Goal: Task Accomplishment & Management: Use online tool/utility

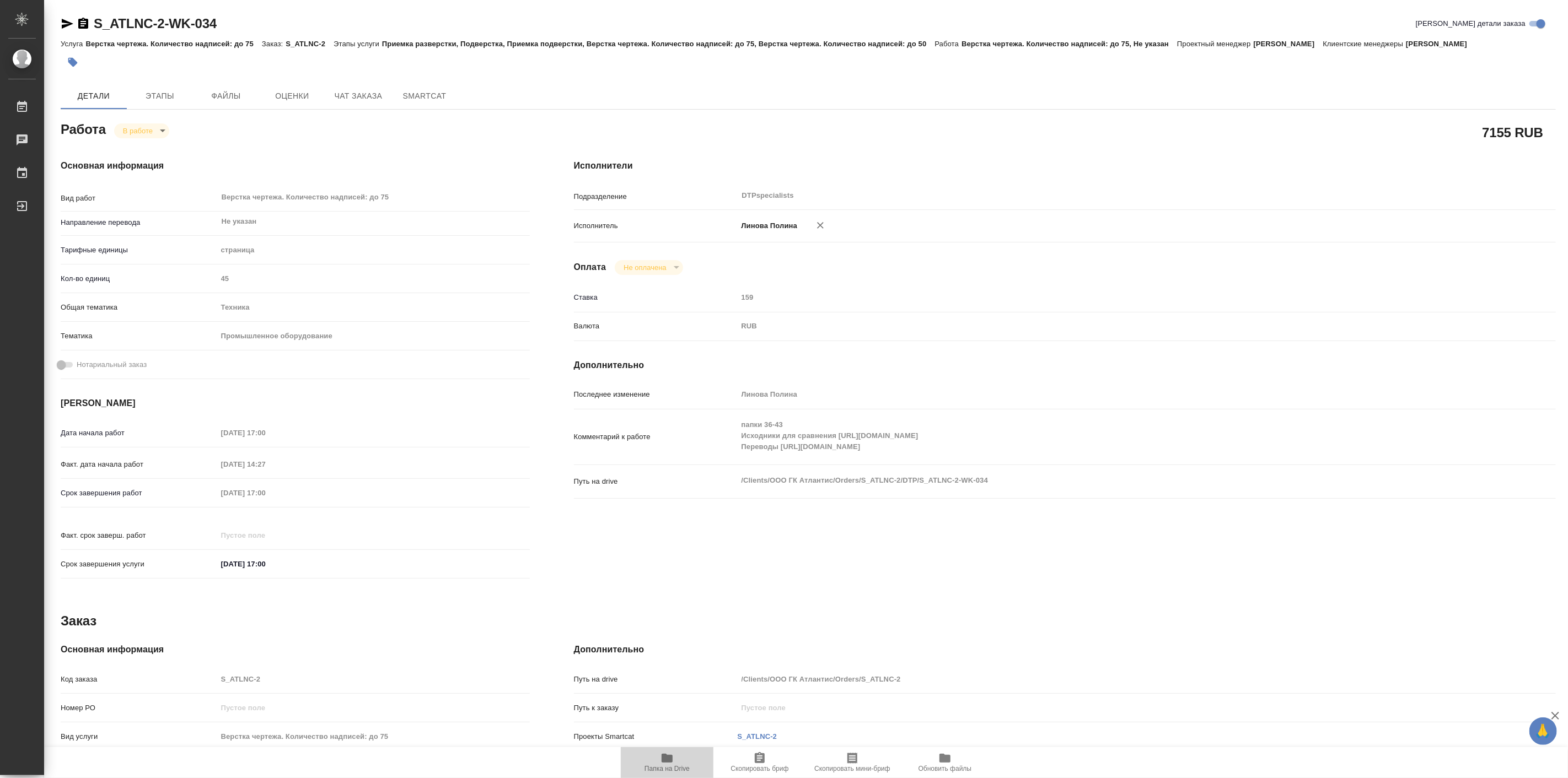
click at [674, 759] on icon "button" at bounding box center [667, 759] width 13 height 13
click at [146, 128] on body "🙏 .cls-1 fill:#fff; AWATERA Linova Polina Работы 0 Чаты График Выйти S_ATLNC-2-…" at bounding box center [784, 389] width 1568 height 778
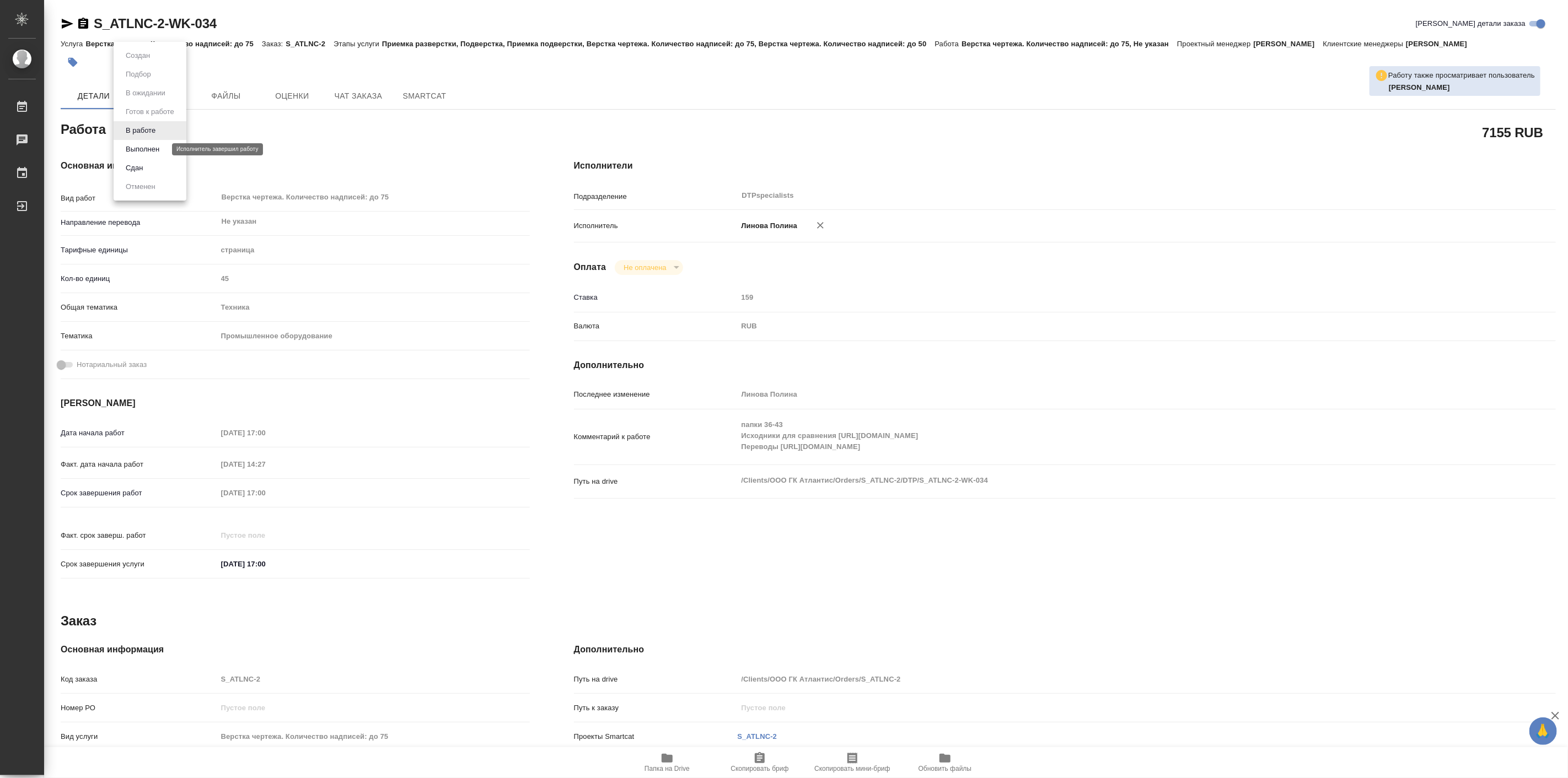
click at [154, 147] on button "Выполнен" at bounding box center [143, 149] width 41 height 12
type textarea "x"
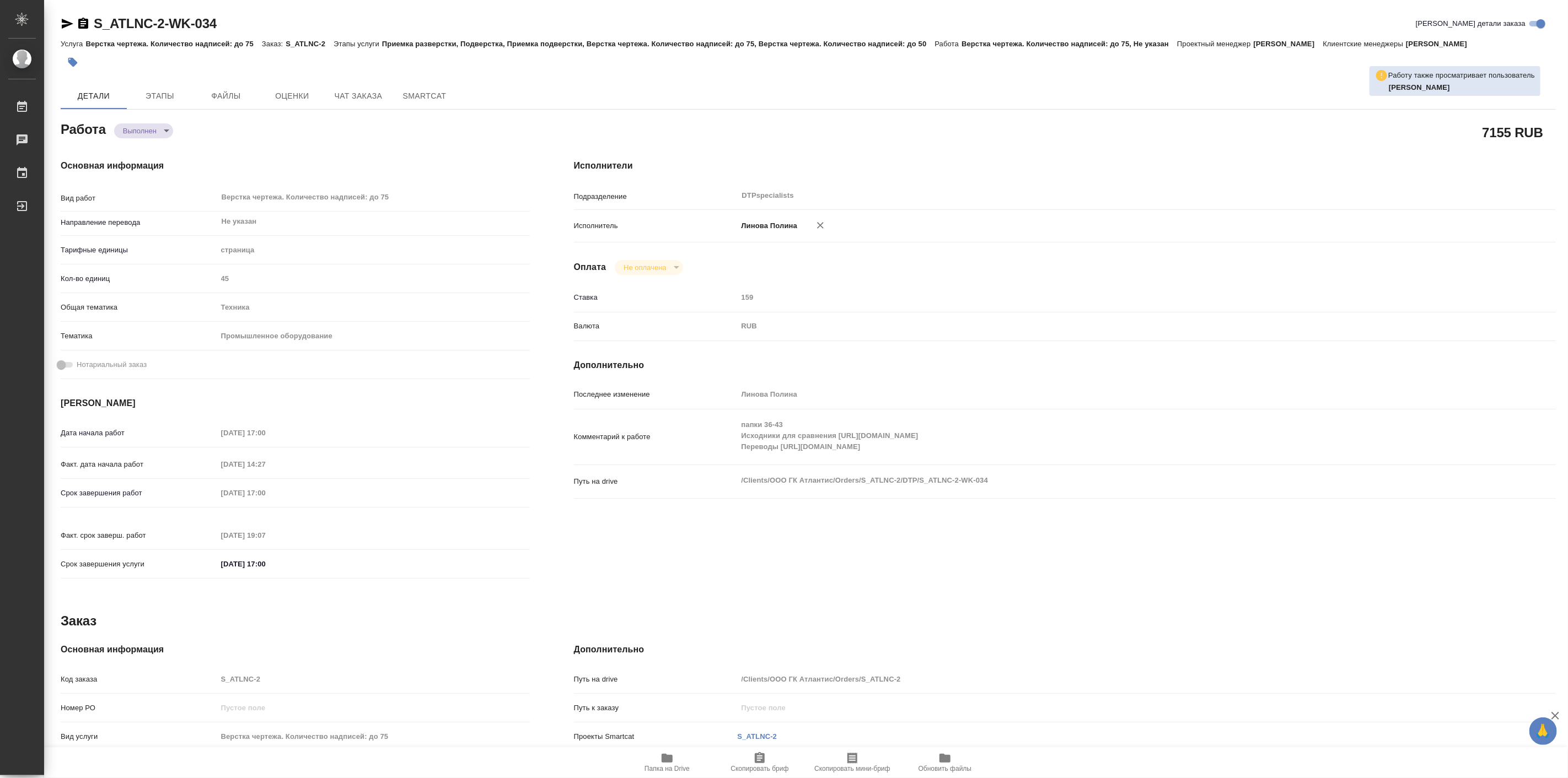
type textarea "x"
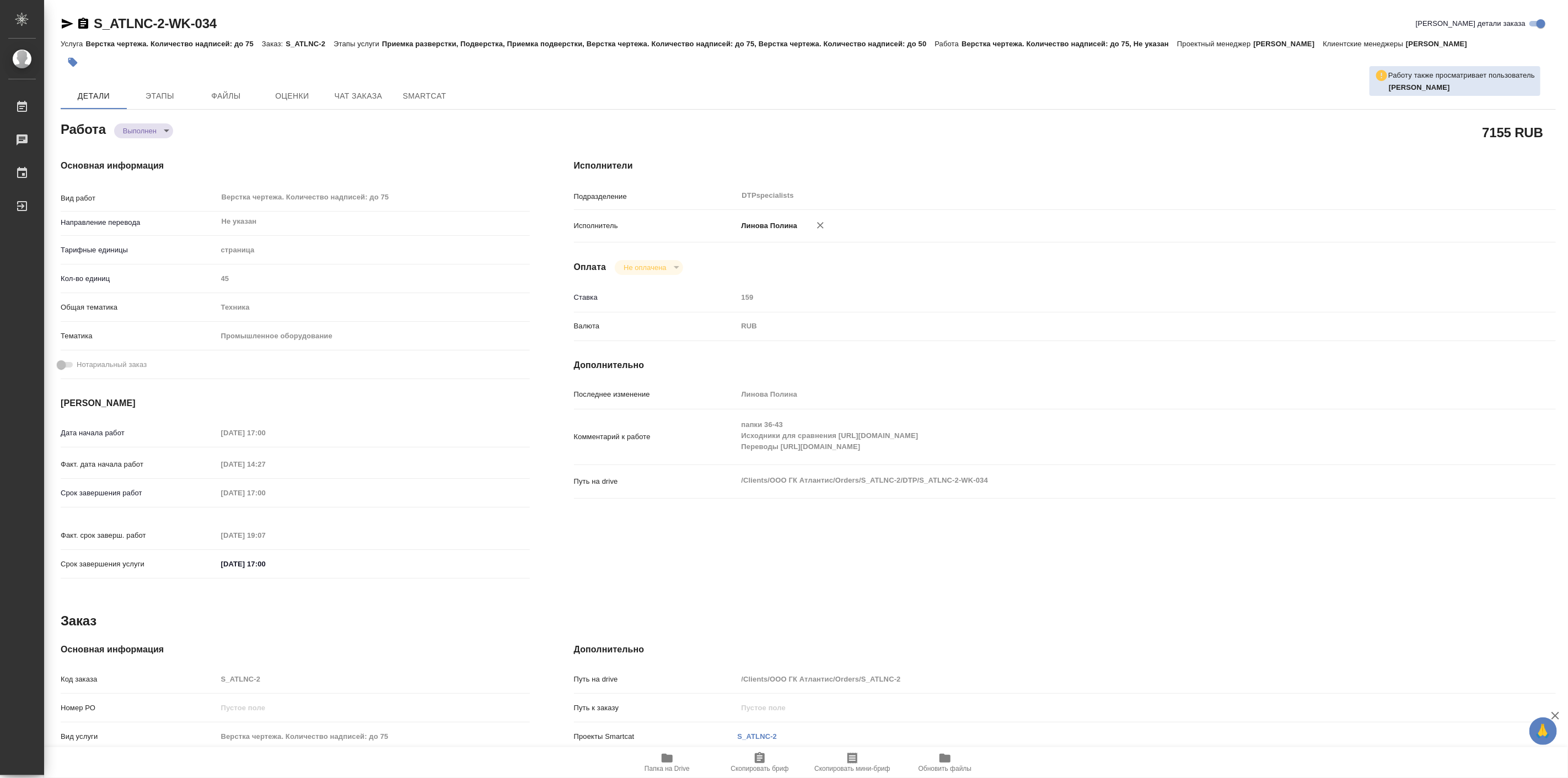
type textarea "x"
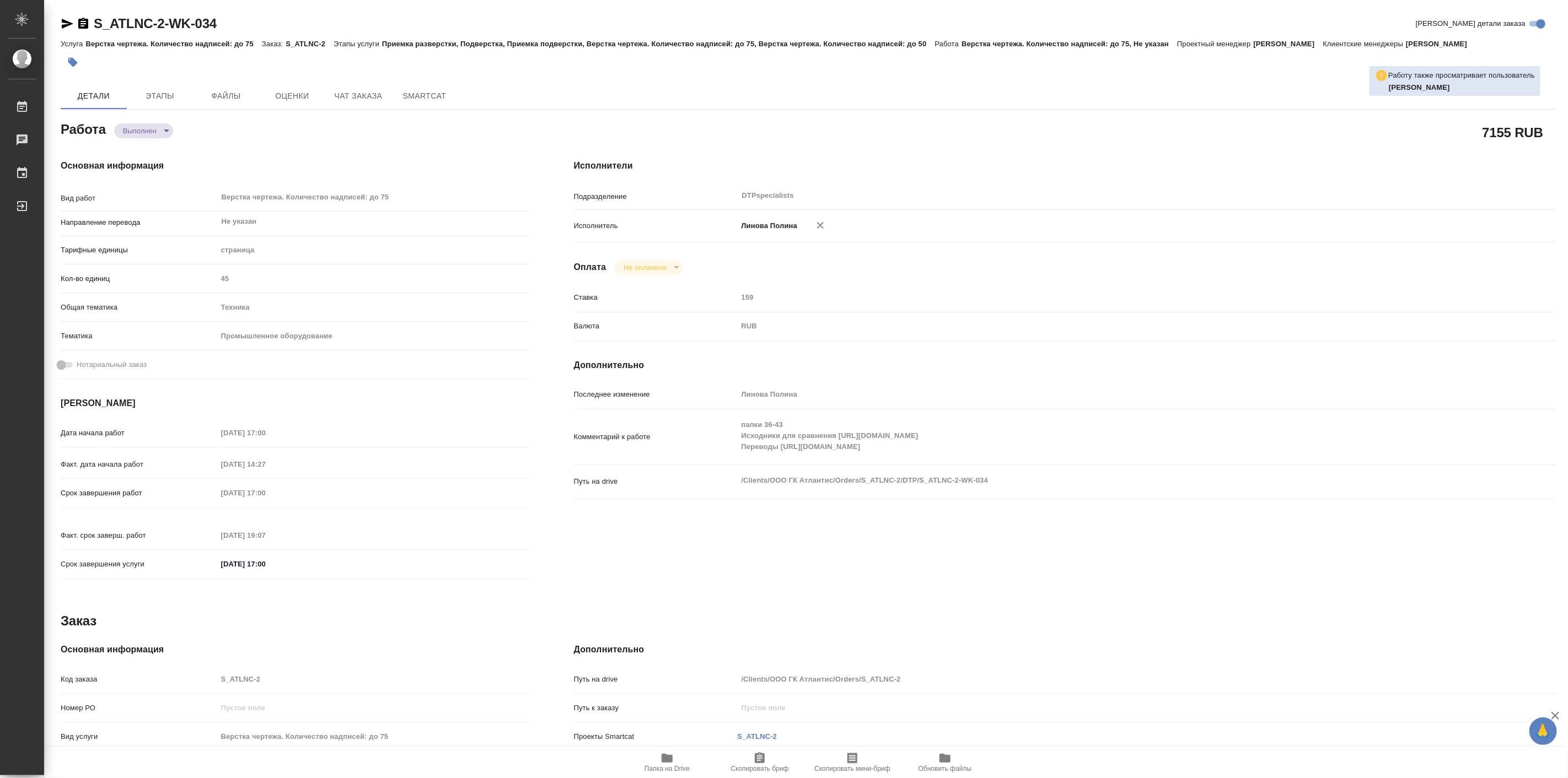
type textarea "x"
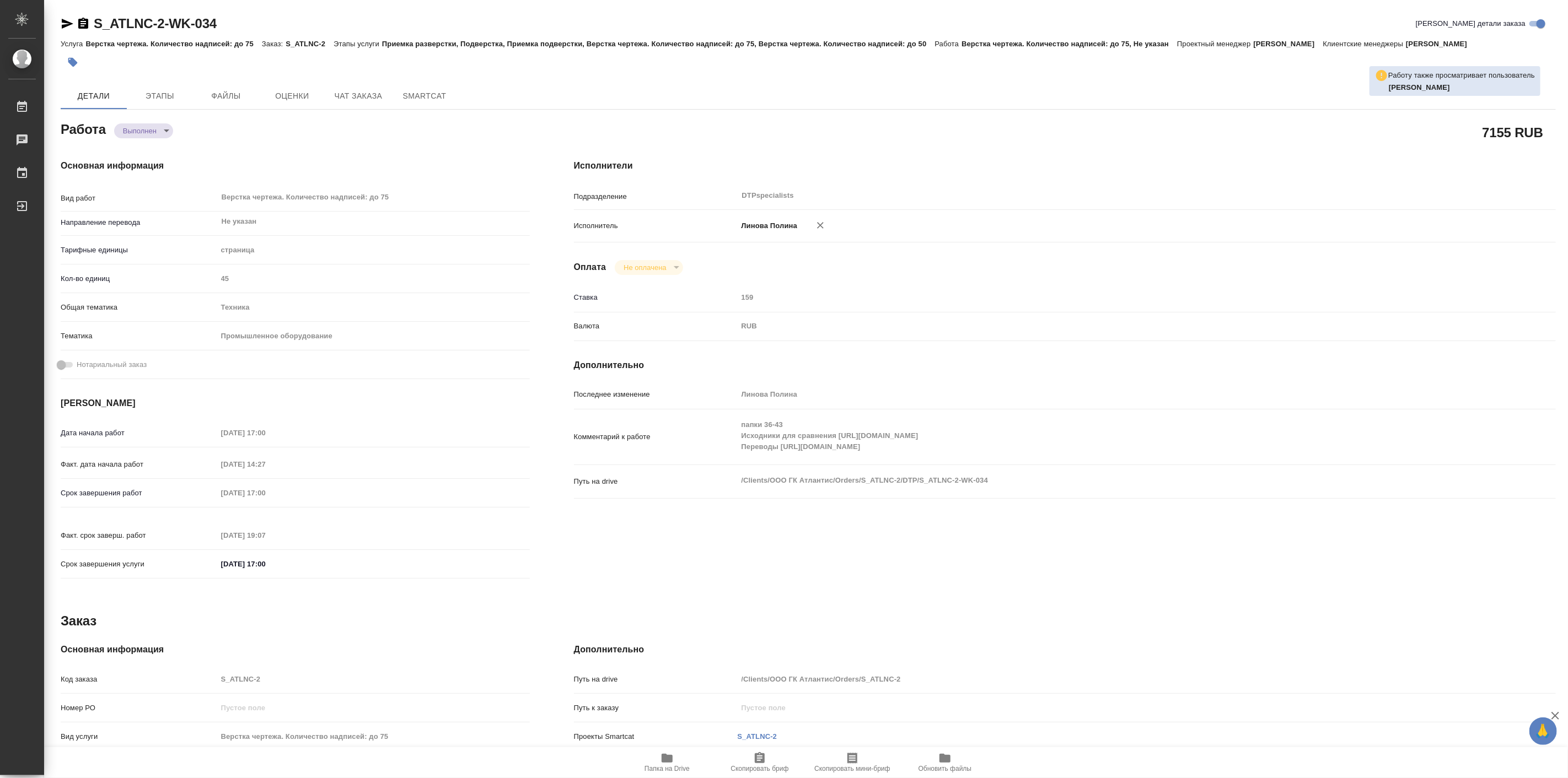
type textarea "x"
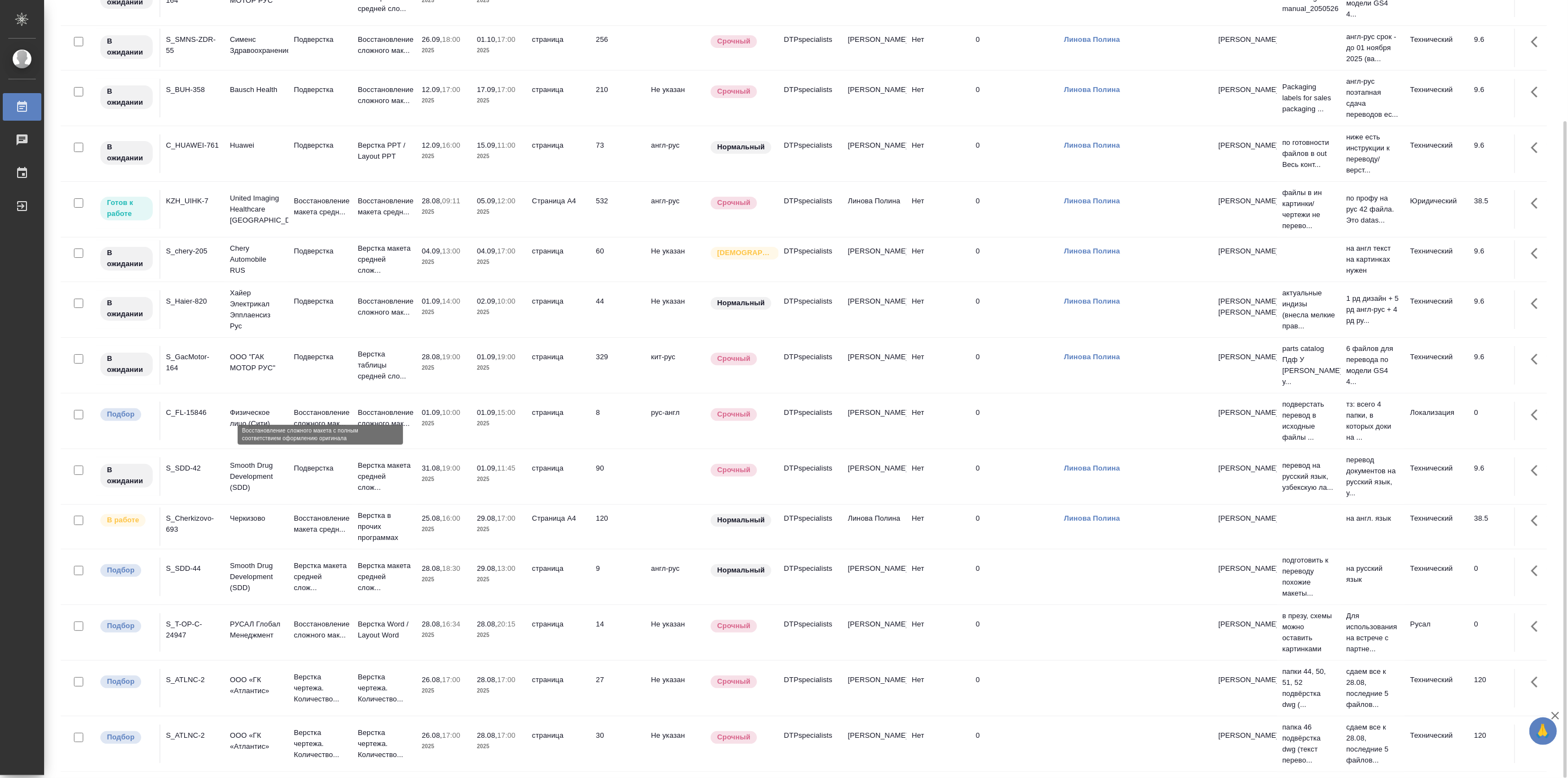
scroll to position [64, 0]
click at [368, 349] on p "Верстка таблицы средней сло..." at bounding box center [383, 365] width 53 height 33
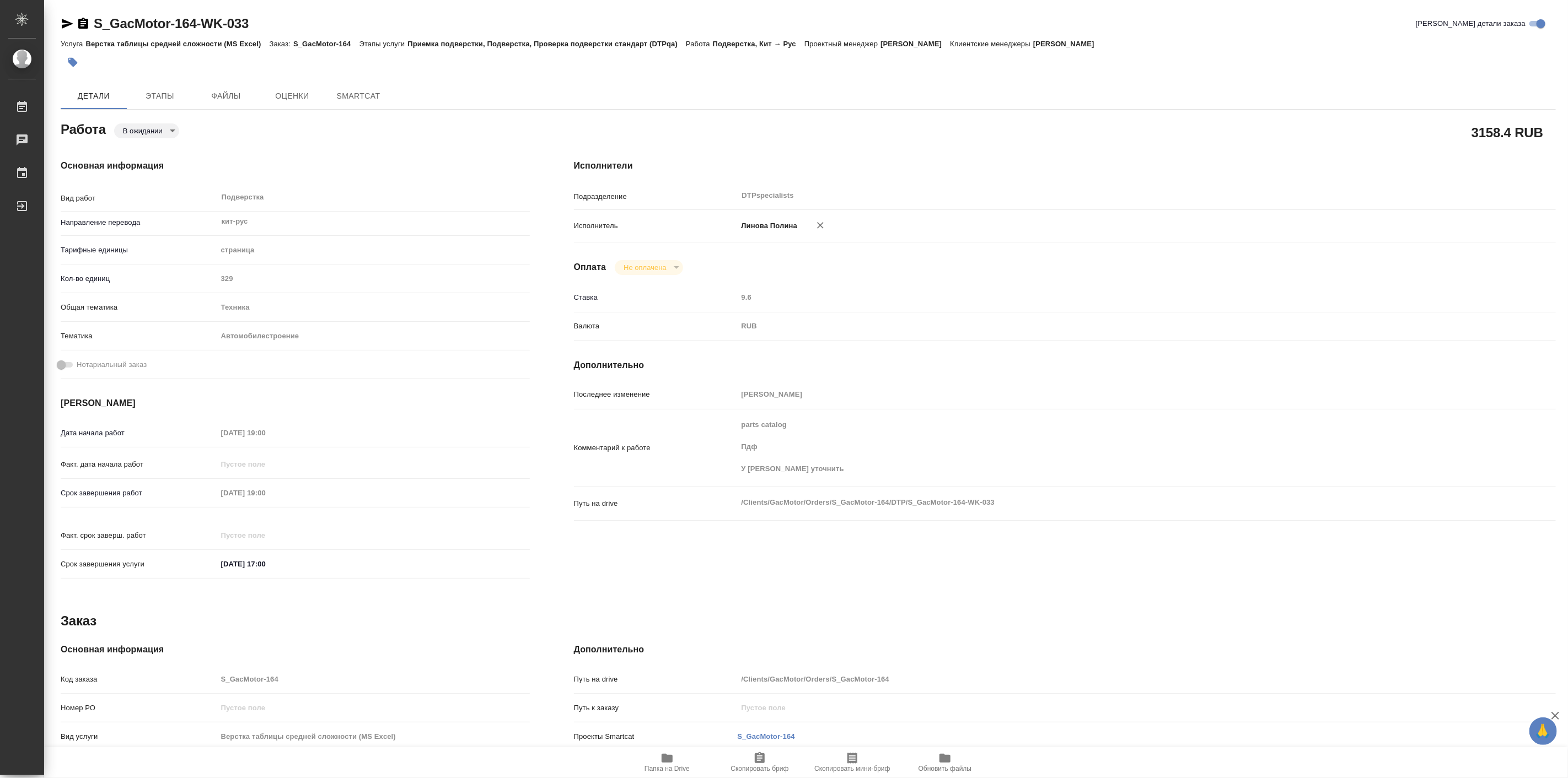
type textarea "x"
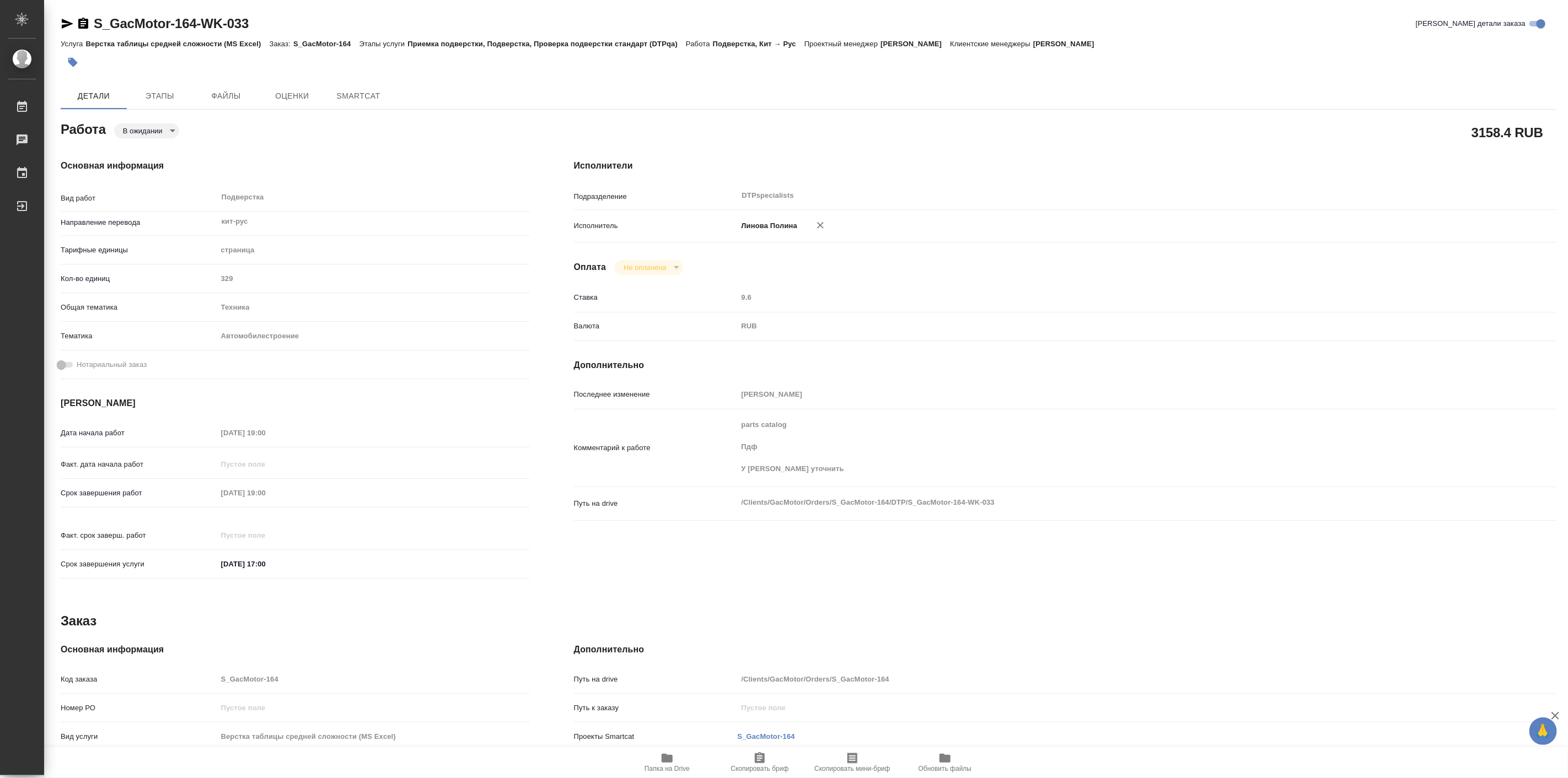
type textarea "x"
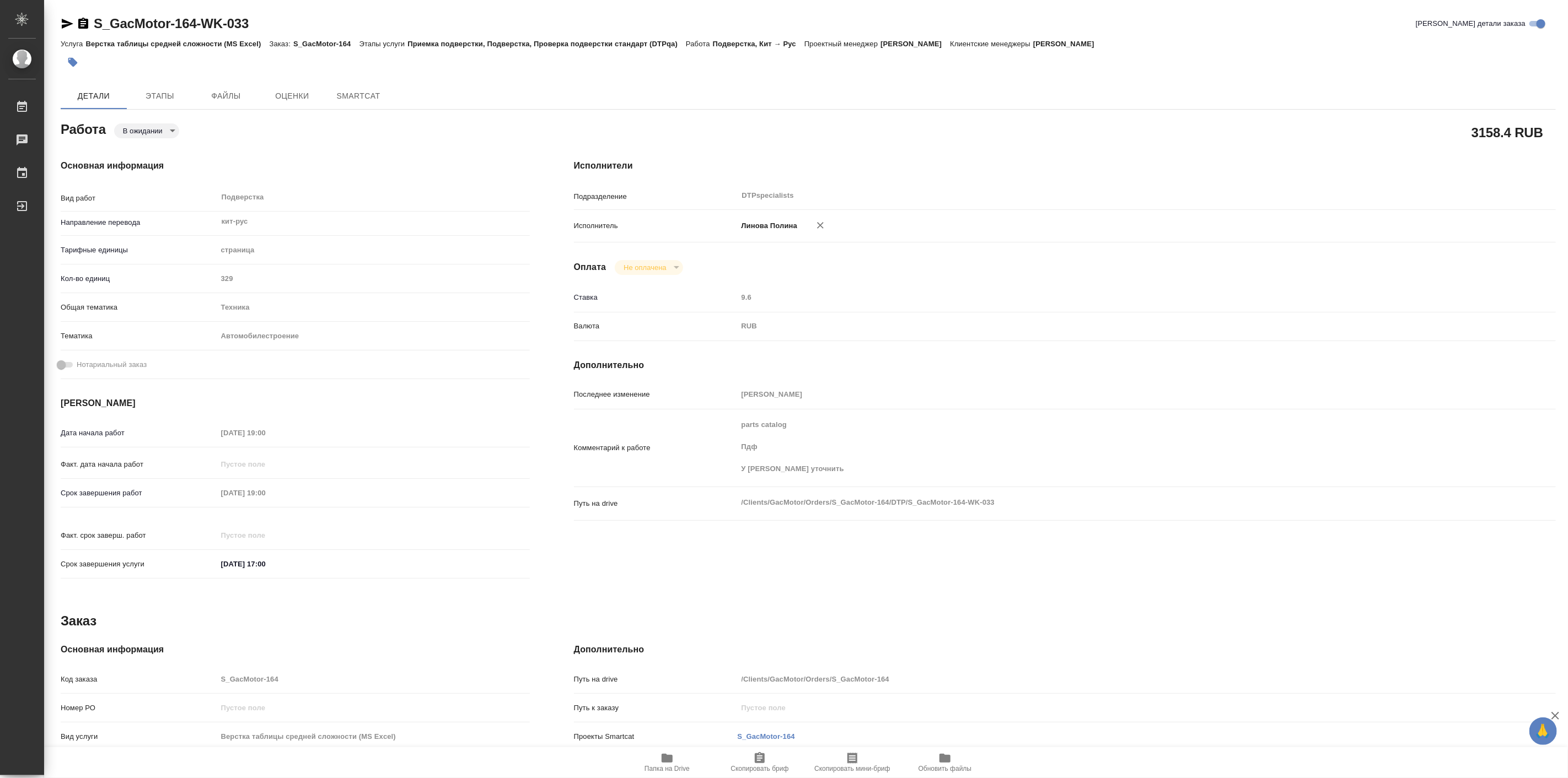
type textarea "x"
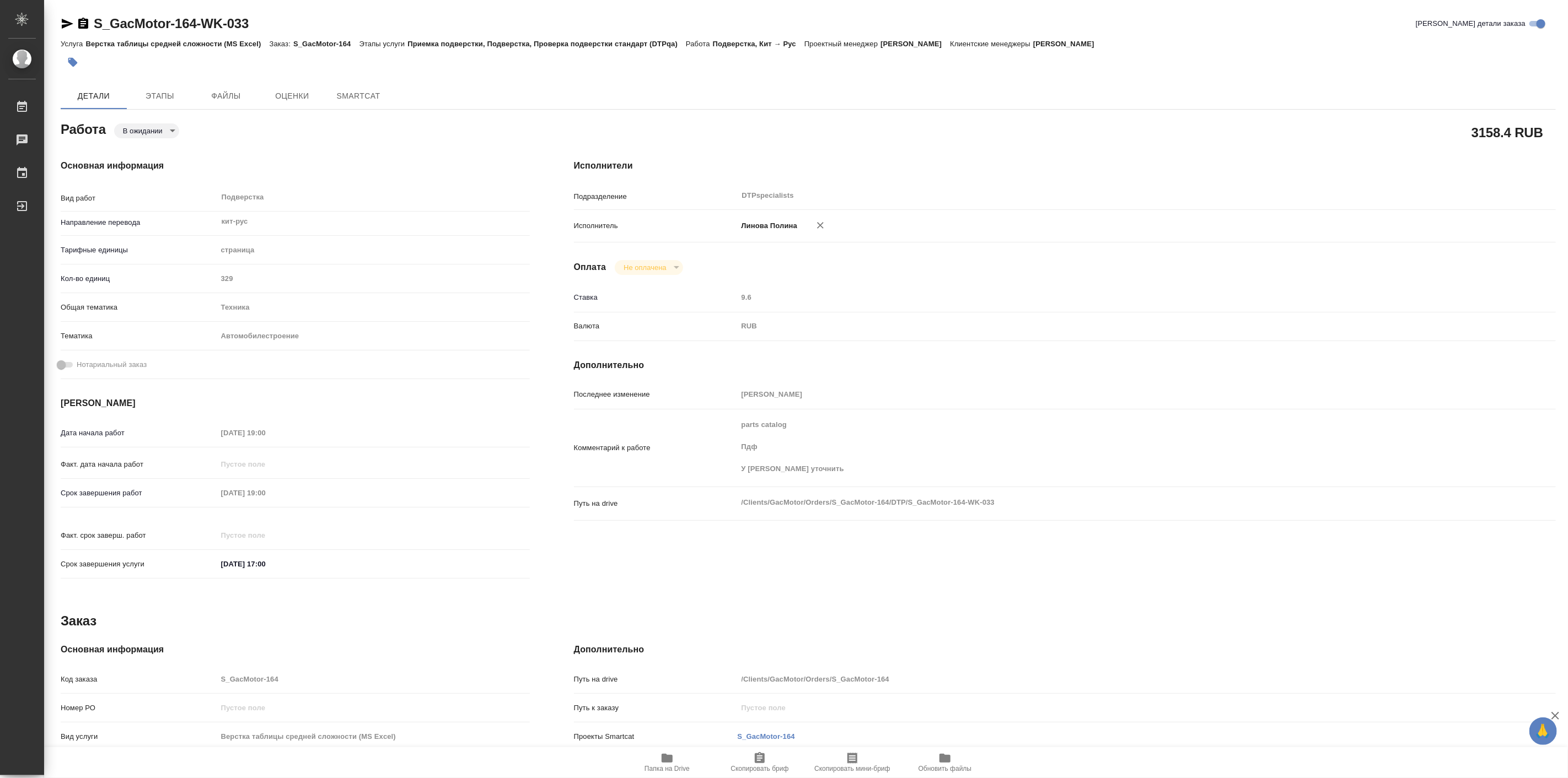
type textarea "x"
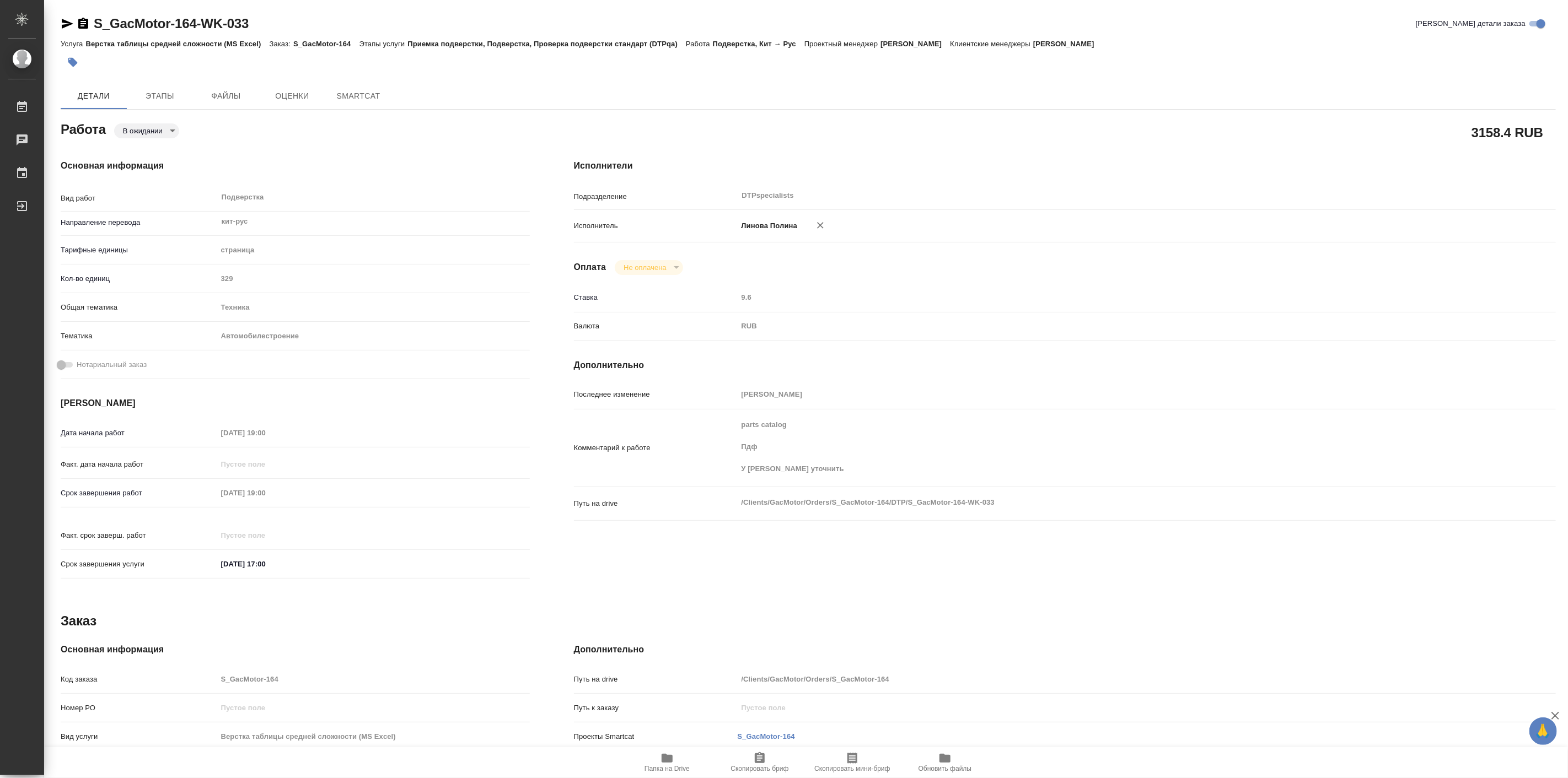
type textarea "x"
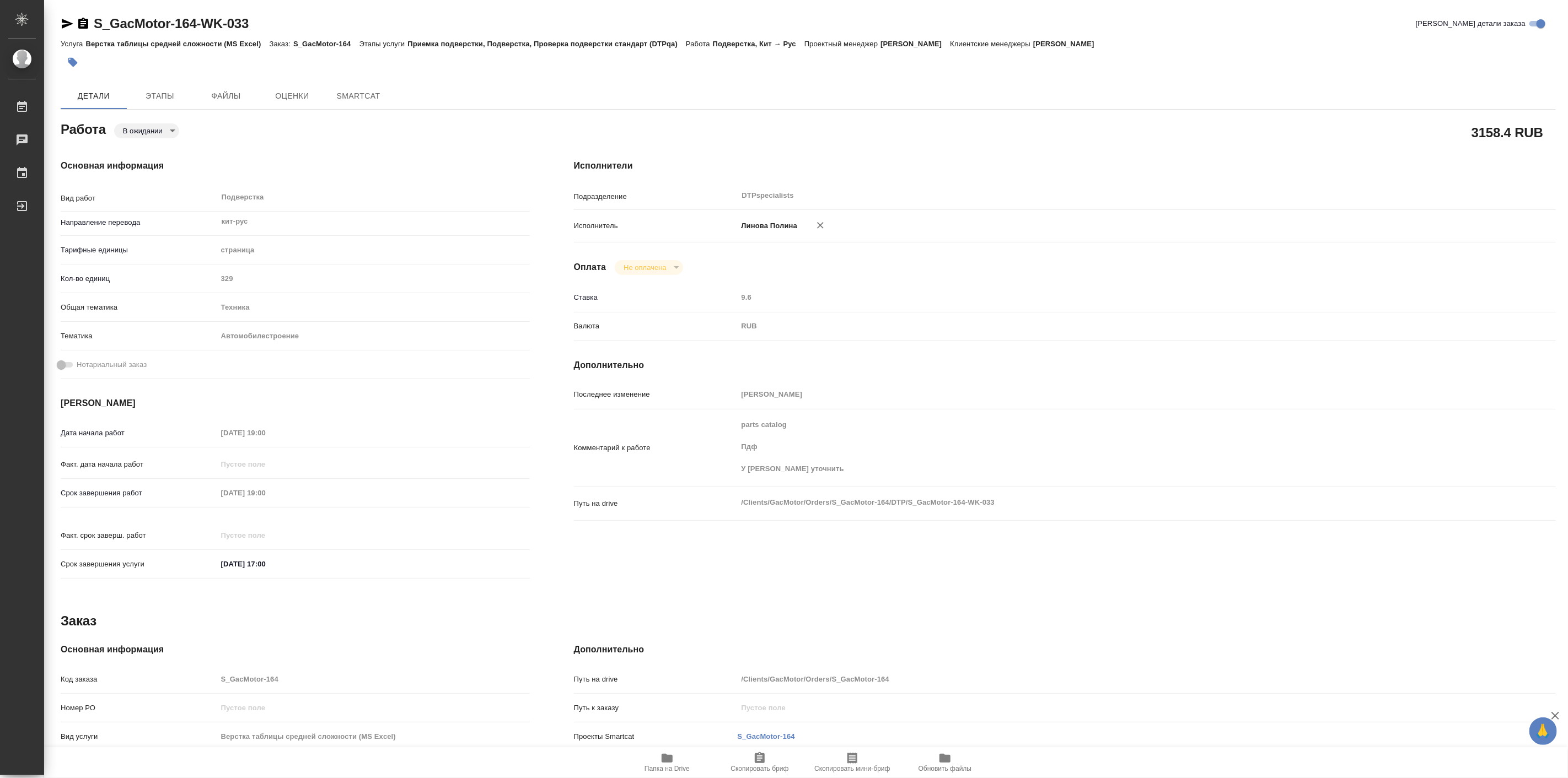
type textarea "x"
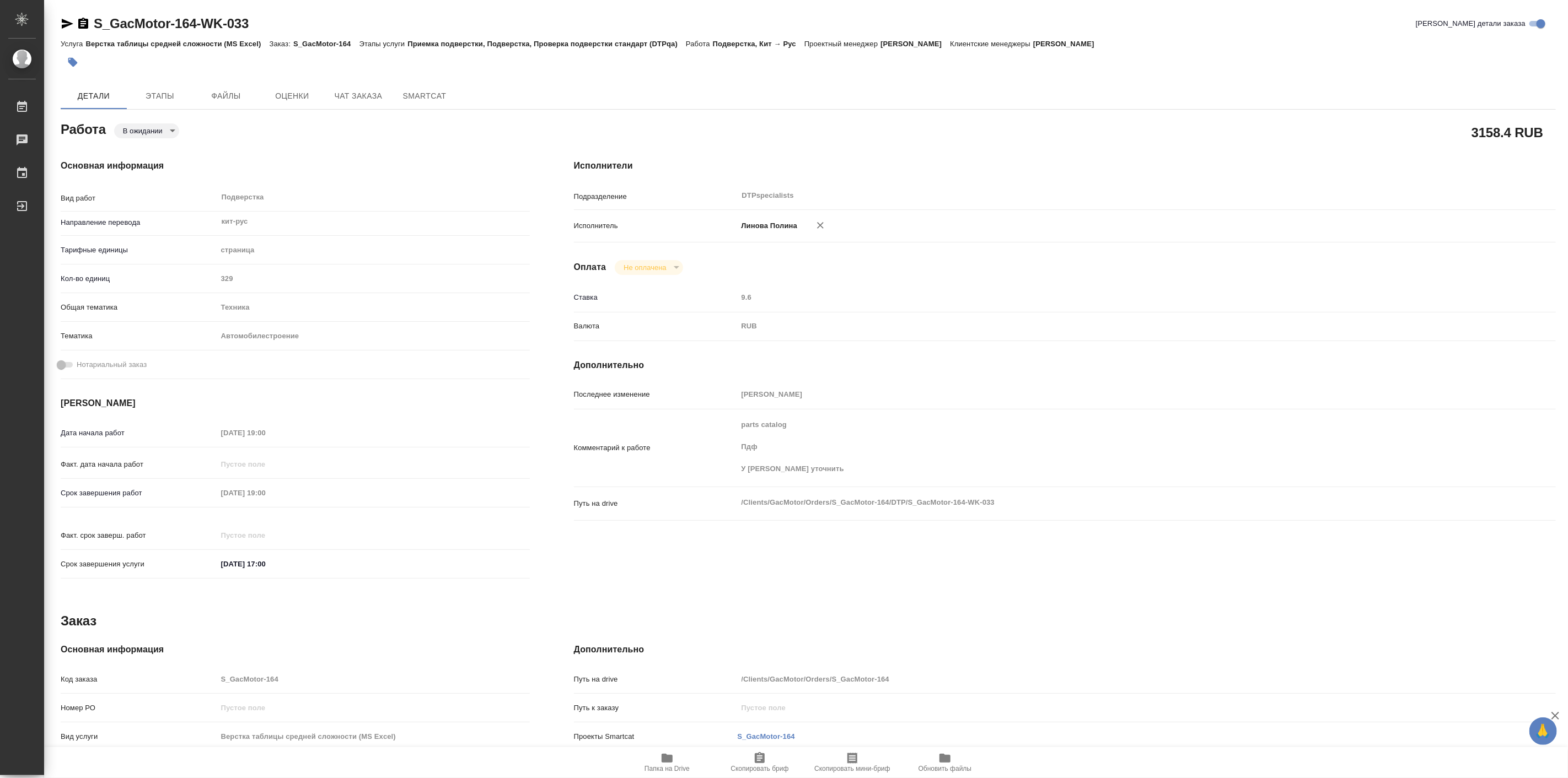
type textarea "x"
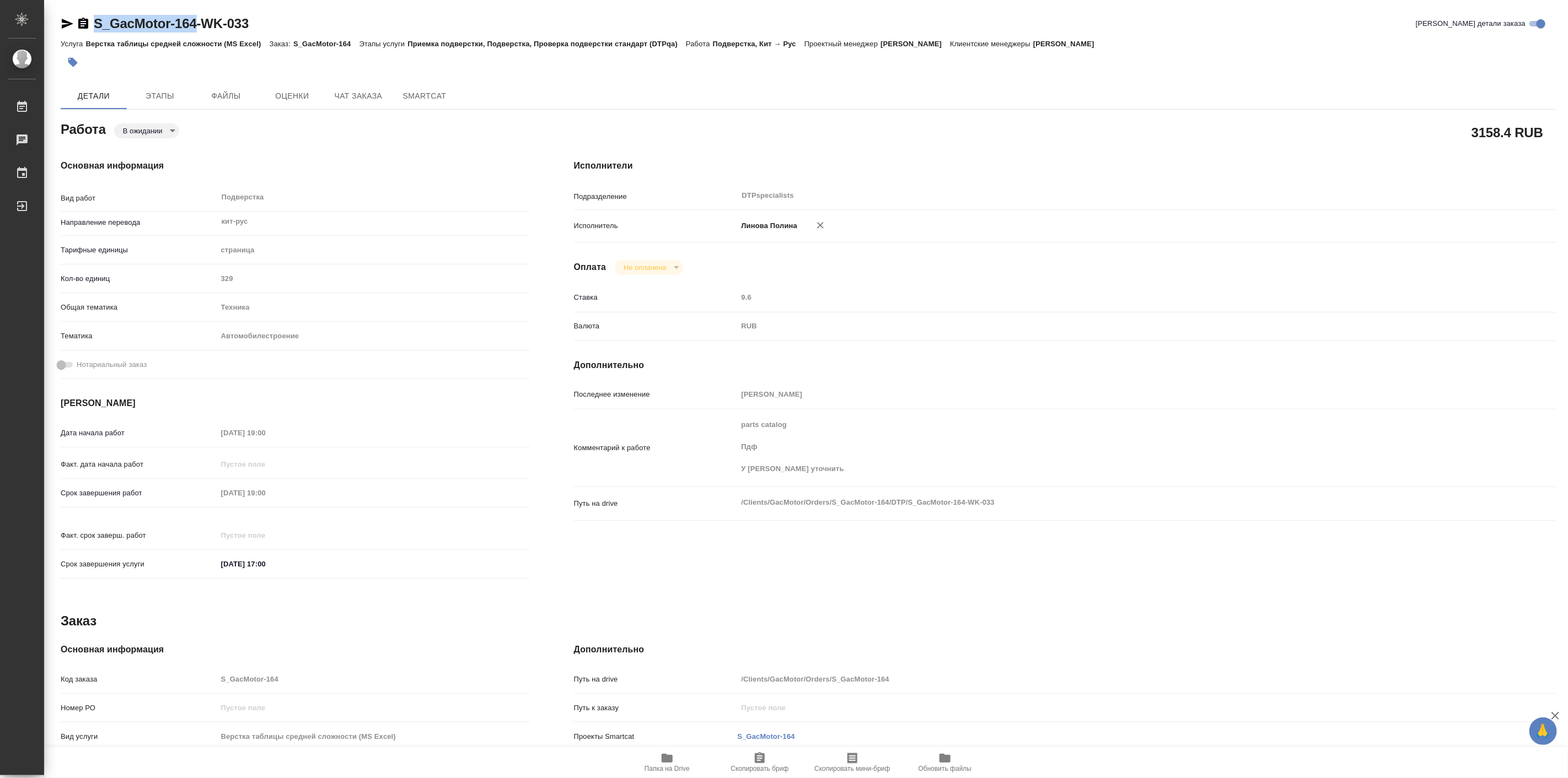
type textarea "x"
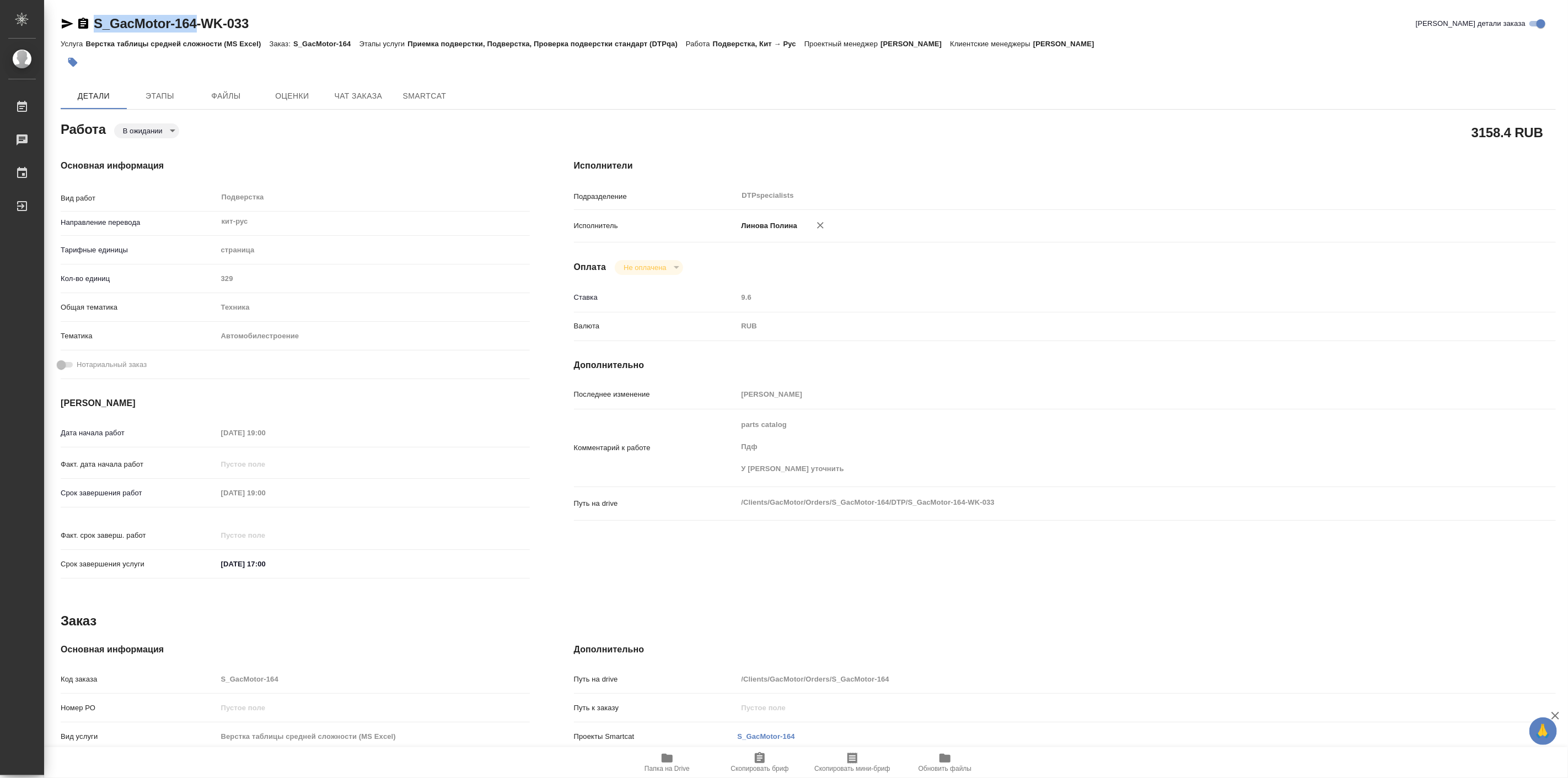
drag, startPoint x: 90, startPoint y: 8, endPoint x: 193, endPoint y: 22, distance: 103.9
click at [193, 22] on div "S_GacMotor-164-WK-033 Кратко детали заказа Услуга Верстка таблицы средней сложн…" at bounding box center [808, 537] width 1507 height 1074
copy link "S_GacMotor-164"
click at [282, 149] on div "Основная информация Вид работ Подверстка x ​ Направление перевода кит-рус ​ Тар…" at bounding box center [295, 372] width 513 height 470
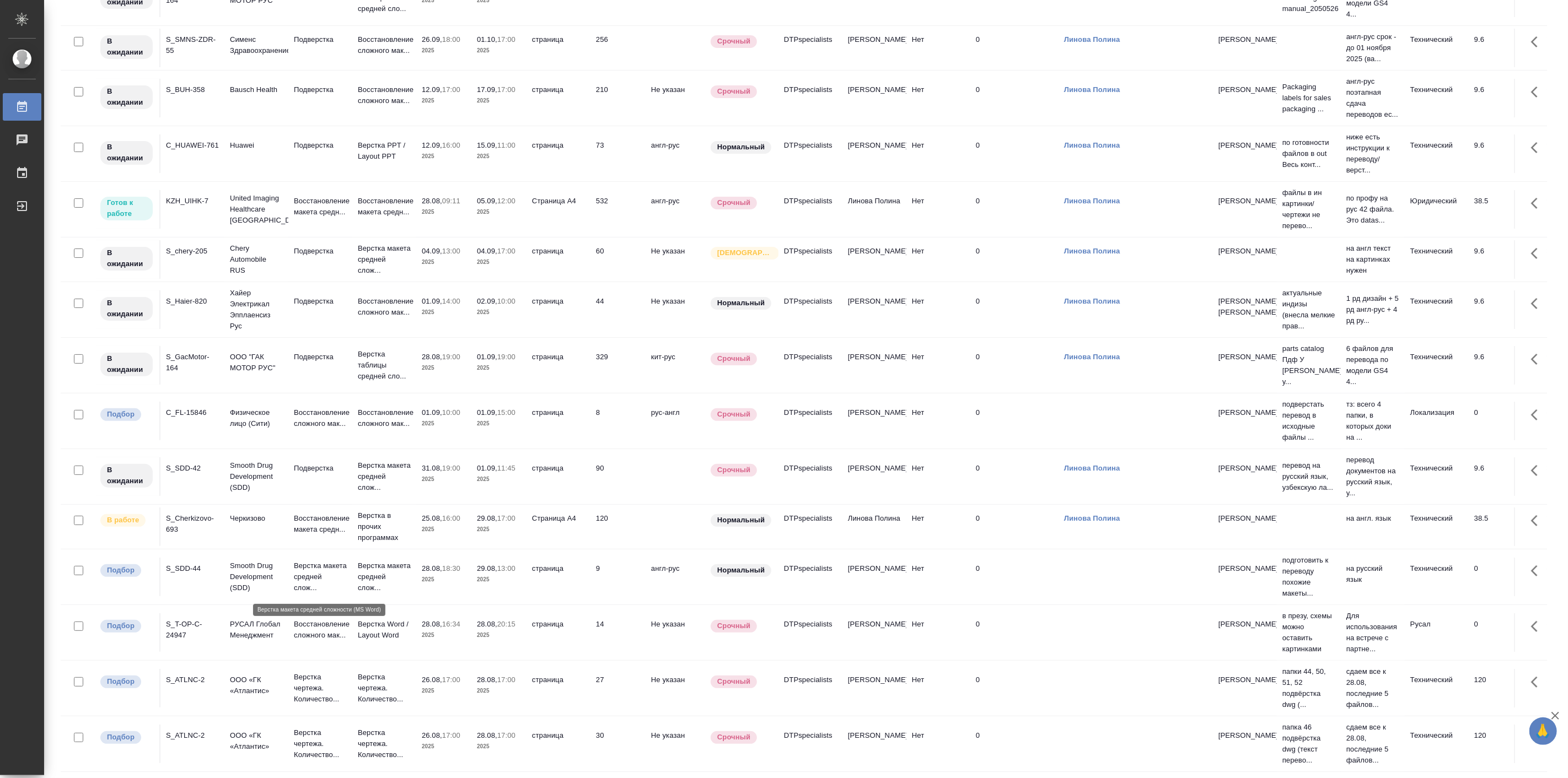
scroll to position [64, 0]
